Goal: Task Accomplishment & Management: Manage account settings

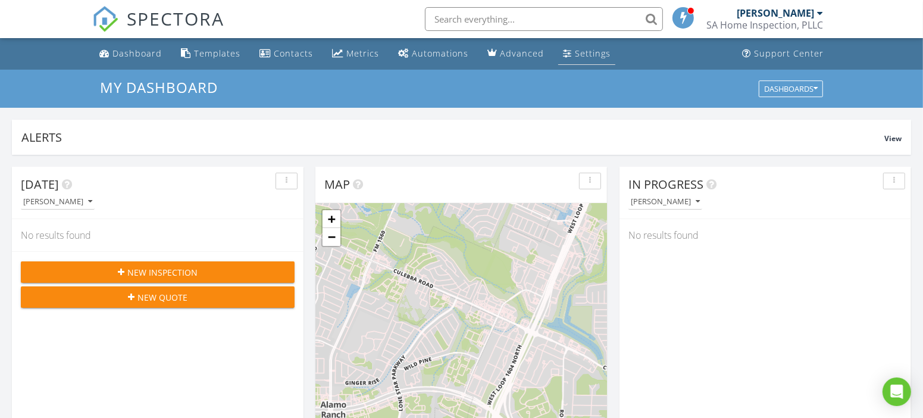
click at [586, 53] on div "Settings" at bounding box center [593, 53] width 36 height 11
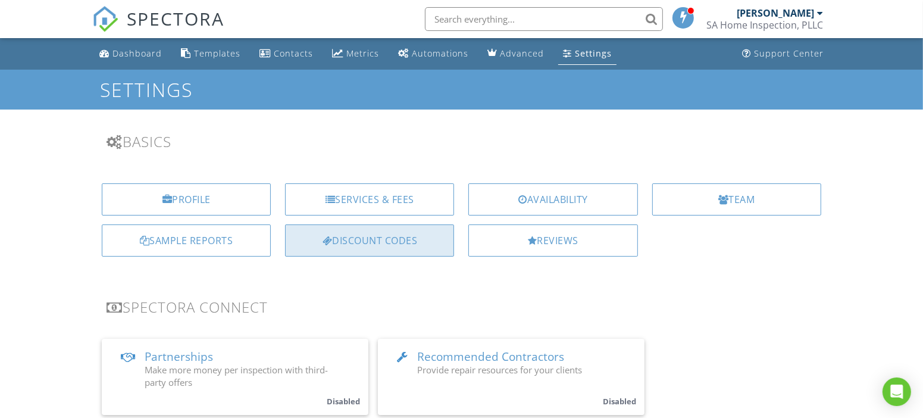
click at [367, 245] on div "Discount Codes" at bounding box center [369, 240] width 169 height 32
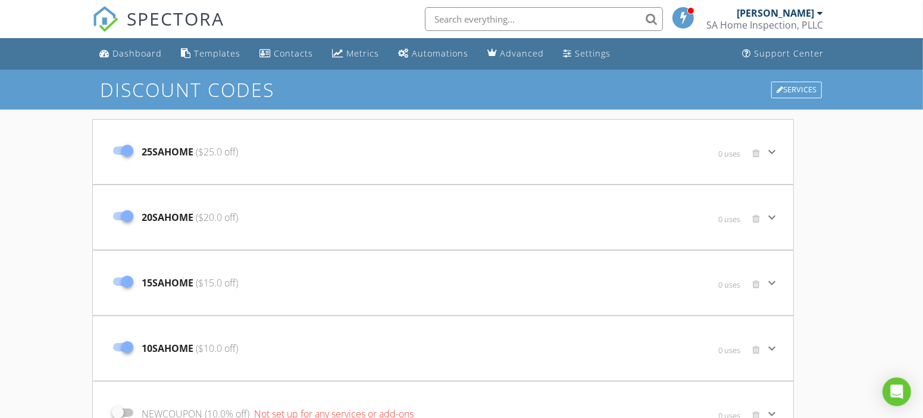
click at [771, 154] on icon "keyboard_arrow_down" at bounding box center [772, 152] width 14 height 14
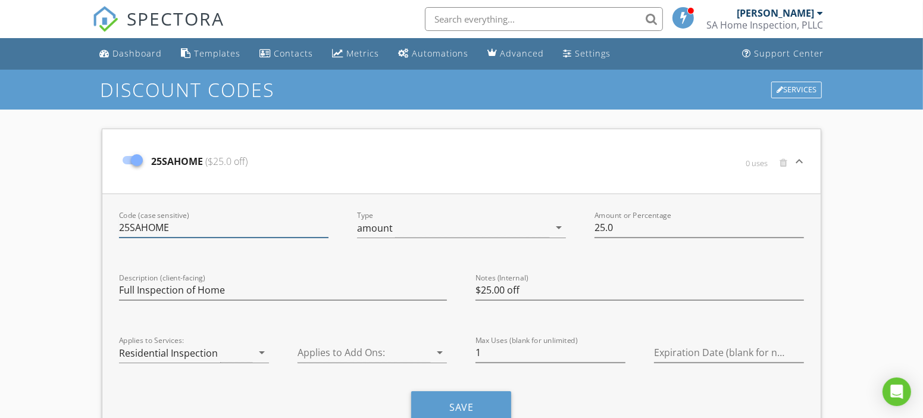
click at [171, 230] on input "25SAHOME" at bounding box center [223, 228] width 209 height 20
type input "2"
click at [437, 399] on button "Save" at bounding box center [461, 407] width 100 height 32
click at [155, 226] on input "M25off" at bounding box center [223, 228] width 209 height 20
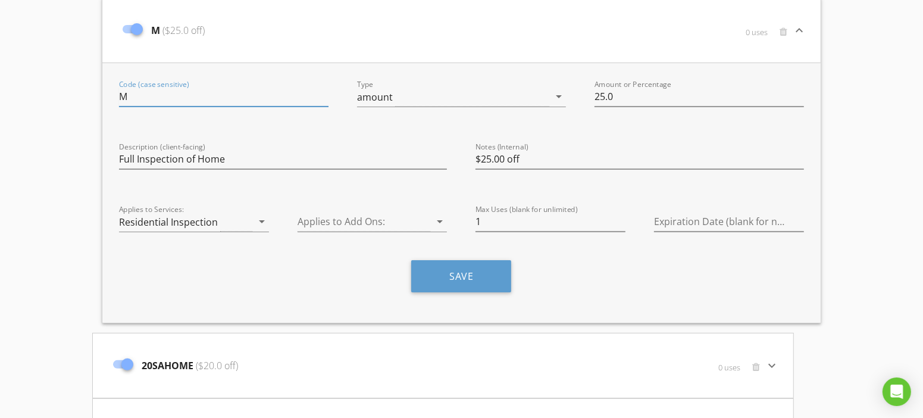
scroll to position [130, 0]
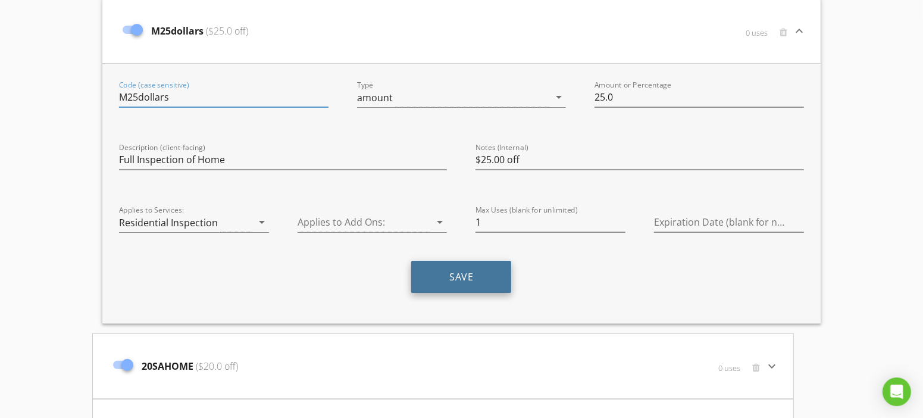
type input "M25dollars"
click at [471, 273] on button "Save" at bounding box center [461, 277] width 100 height 32
click at [795, 30] on icon "keyboard_arrow_down" at bounding box center [799, 31] width 14 height 14
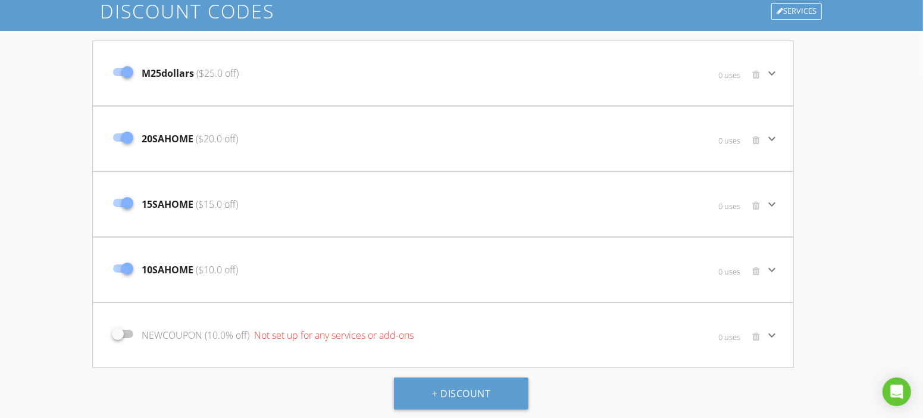
scroll to position [0, 0]
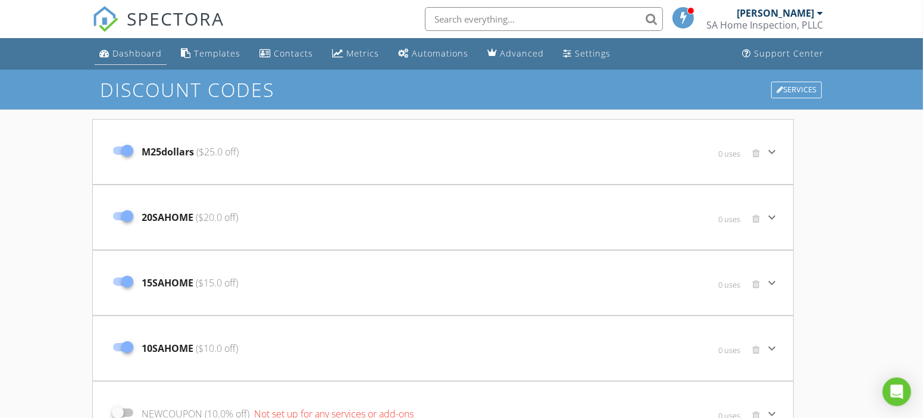
click at [138, 51] on div "Dashboard" at bounding box center [136, 53] width 49 height 11
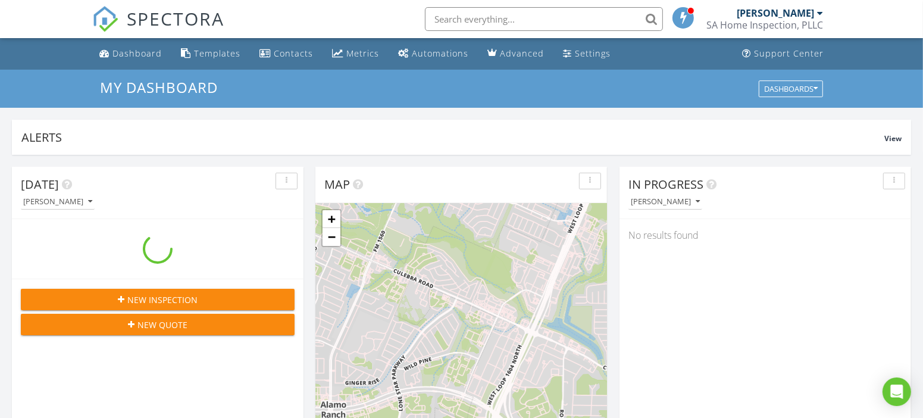
scroll to position [1083, 924]
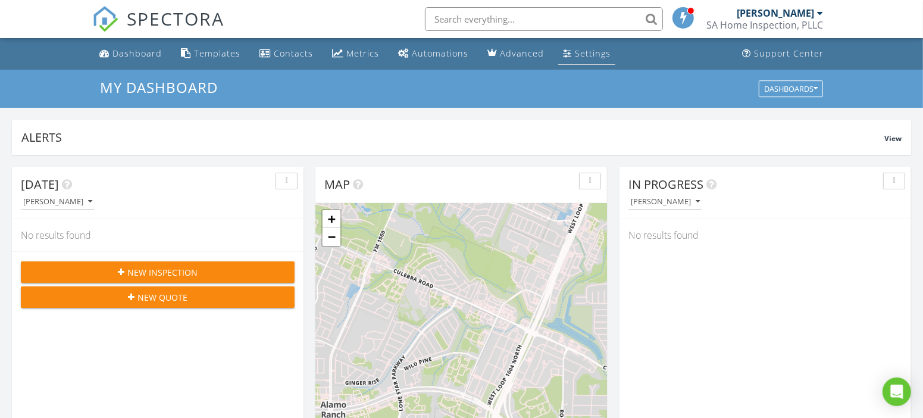
click at [582, 52] on div "Settings" at bounding box center [593, 53] width 36 height 11
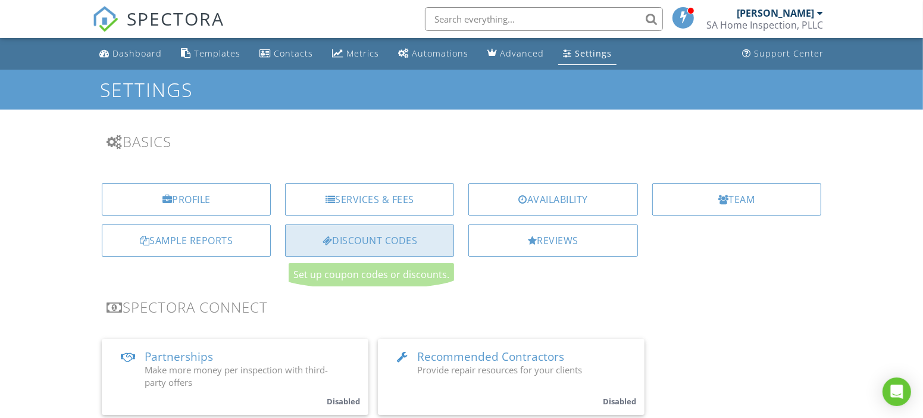
click at [391, 240] on div "Discount Codes" at bounding box center [369, 240] width 169 height 32
